Goal: Transaction & Acquisition: Book appointment/travel/reservation

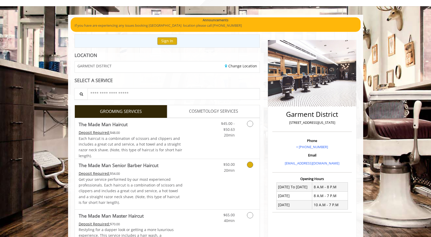
click at [211, 170] on div "$50.00 20min" at bounding box center [223, 166] width 29 height 14
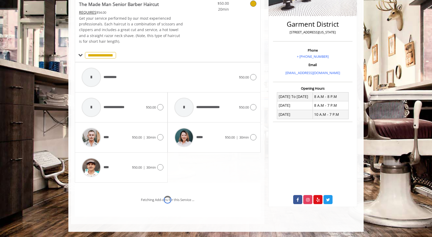
scroll to position [138, 0]
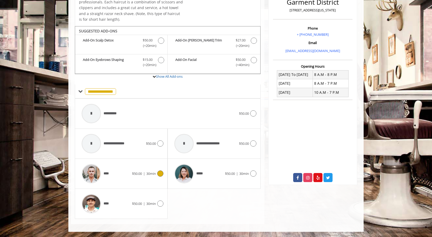
click at [126, 177] on div "****" at bounding box center [105, 173] width 53 height 25
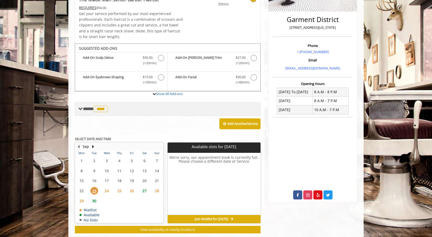
scroll to position [133, 0]
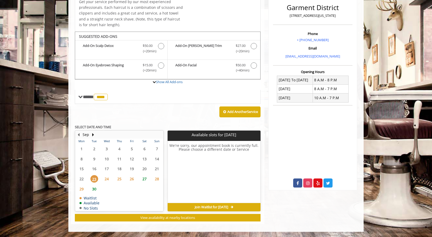
click at [104, 179] on span "24" at bounding box center [107, 179] width 8 height 8
click at [114, 179] on td "25" at bounding box center [119, 179] width 12 height 10
click at [129, 179] on span "26" at bounding box center [132, 179] width 8 height 8
click at [111, 180] on span "24" at bounding box center [107, 179] width 8 height 8
